Goal: Register for event/course

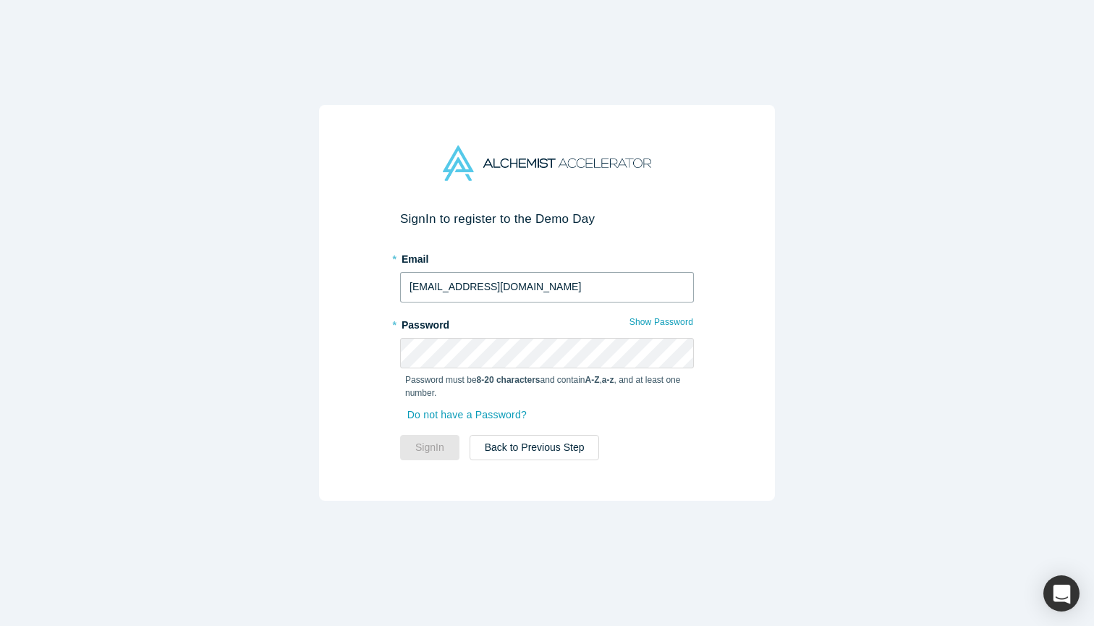
drag, startPoint x: 438, startPoint y: 287, endPoint x: 373, endPoint y: 290, distance: 65.9
type input "[PERSON_NAME][EMAIL_ADDRESS][DOMAIN_NAME]"
click at [656, 433] on div "Do not have a Password?" at bounding box center [547, 419] width 294 height 31
click at [486, 412] on link "Do not have a Password?" at bounding box center [473, 414] width 137 height 25
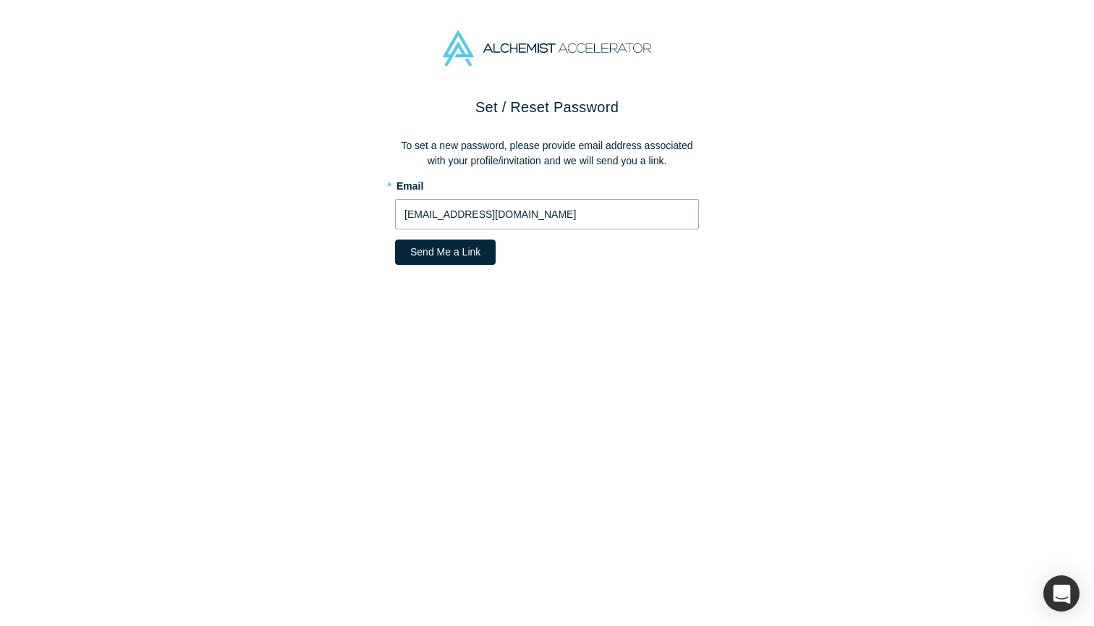
drag, startPoint x: 436, startPoint y: 211, endPoint x: 356, endPoint y: 206, distance: 80.5
click at [356, 206] on div "Set / Reset Password To set a new password, please provide email address associ…" at bounding box center [547, 361] width 1094 height 530
type input "[PERSON_NAME][EMAIL_ADDRESS][DOMAIN_NAME]"
click at [425, 249] on button "Send Me a Link" at bounding box center [445, 252] width 101 height 25
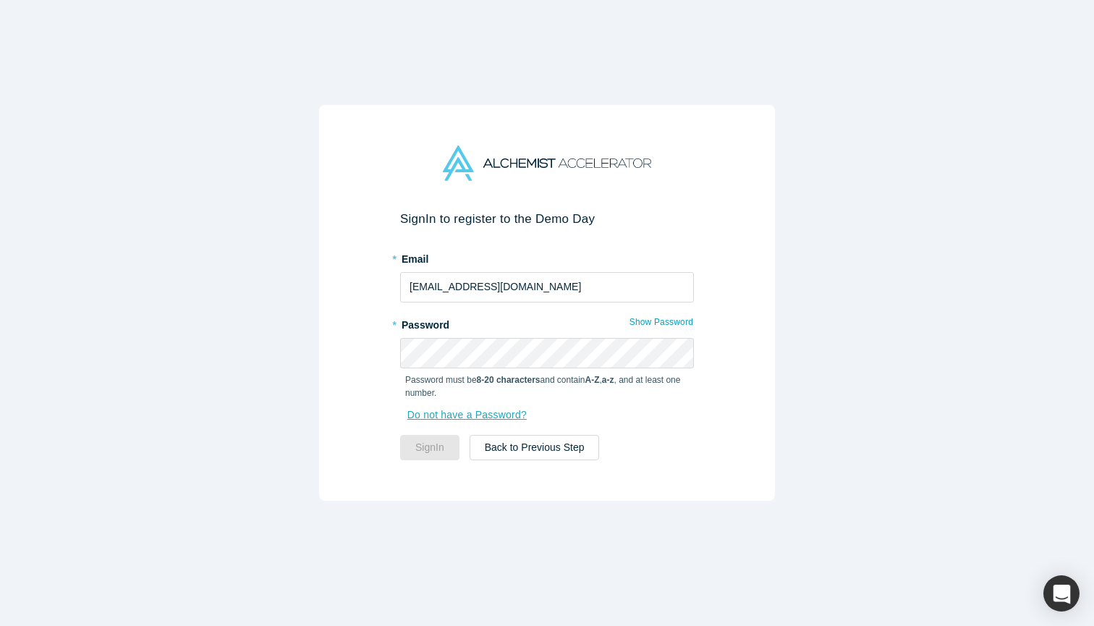
click at [457, 418] on link "Do not have a Password?" at bounding box center [473, 414] width 137 height 25
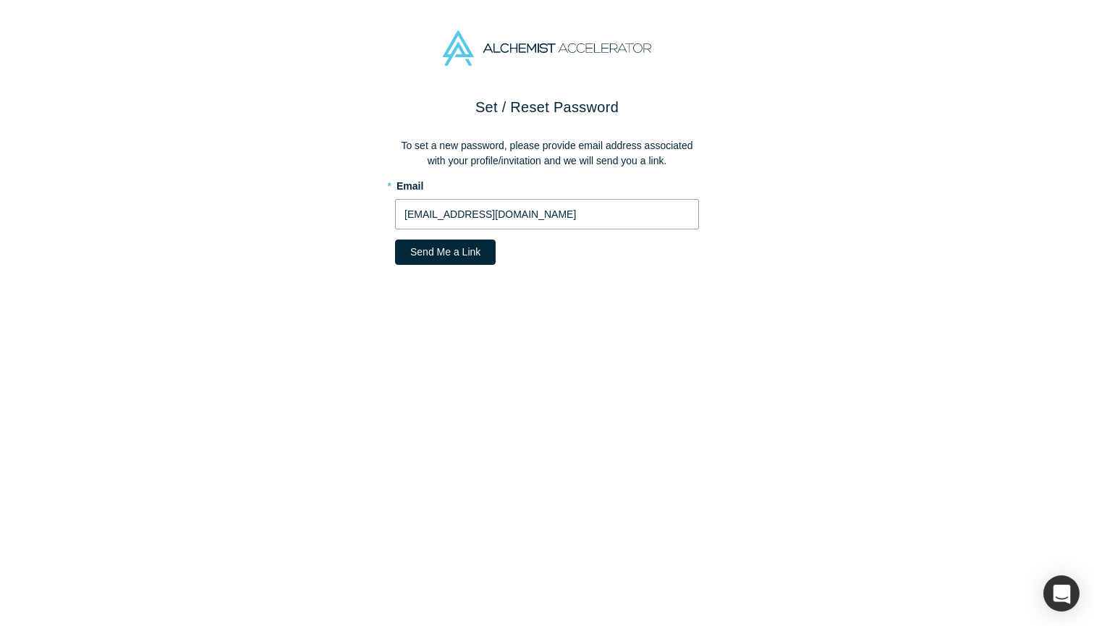
drag, startPoint x: 434, startPoint y: 211, endPoint x: 387, endPoint y: 213, distance: 47.1
click at [385, 213] on div "Set / Reset Password To set a new password, please provide email address associ…" at bounding box center [547, 361] width 1094 height 530
type input "[PERSON_NAME][EMAIL_ADDRESS][DOMAIN_NAME]"
click at [409, 258] on button "Send Me a Link" at bounding box center [445, 252] width 101 height 25
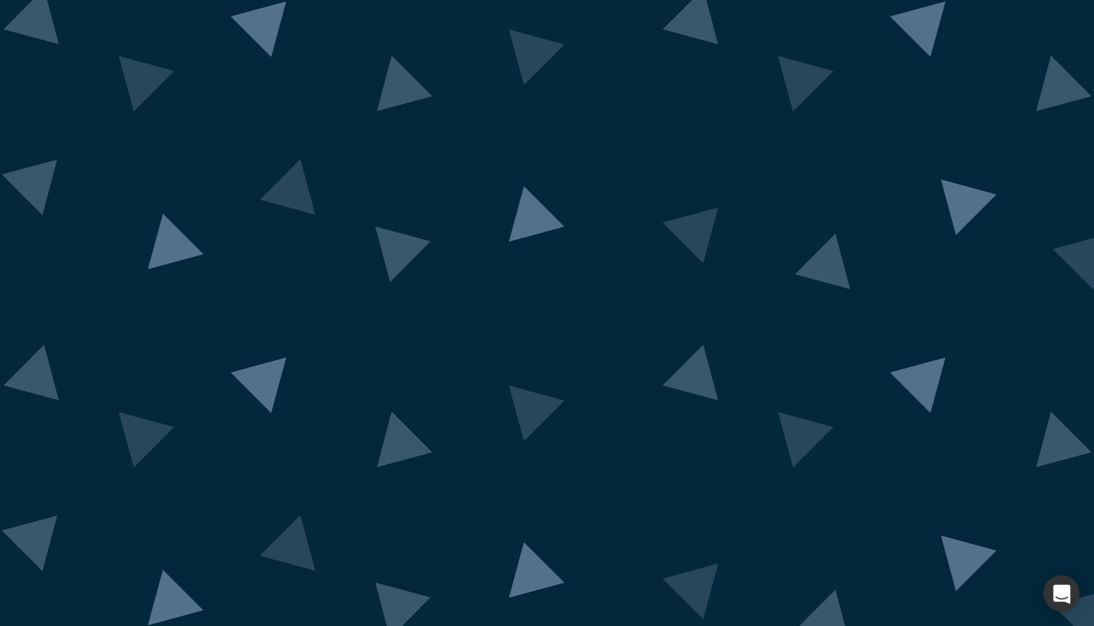
scroll to position [133, 0]
